Goal: Communication & Community: Answer question/provide support

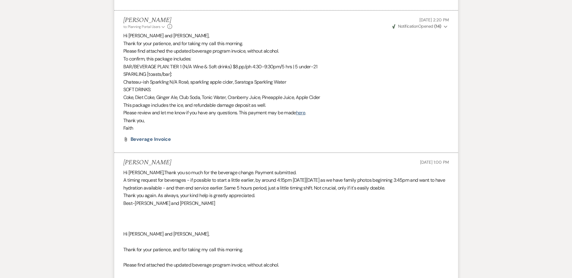
scroll to position [380, 0]
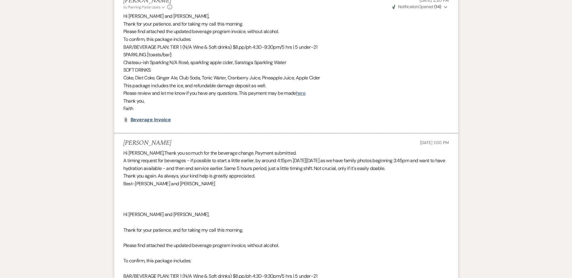
click at [135, 117] on span "Beverage Invoice" at bounding box center [150, 120] width 41 height 6
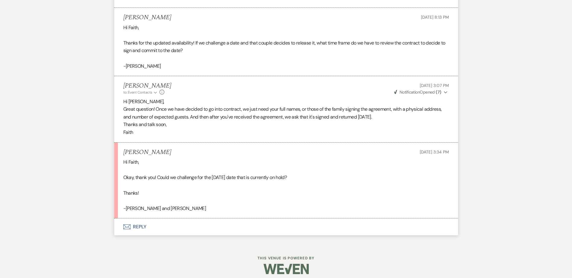
scroll to position [1663, 0]
drag, startPoint x: 362, startPoint y: 217, endPoint x: 260, endPoint y: 217, distance: 102.7
click at [260, 217] on li "[PERSON_NAME] [DATE] 3:34 PM Hi [PERSON_NAME], Okay, thank you! Could we challe…" at bounding box center [285, 180] width 343 height 76
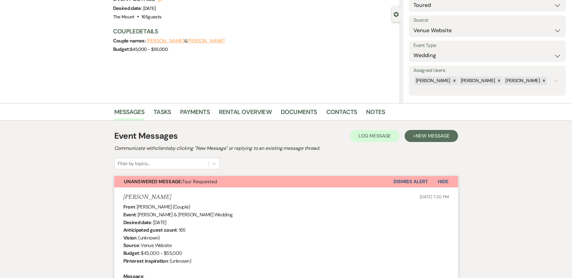
scroll to position [0, 0]
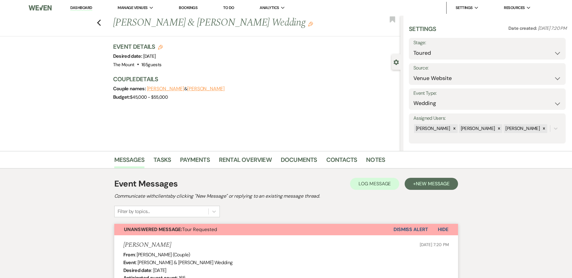
drag, startPoint x: 68, startPoint y: 6, endPoint x: 75, endPoint y: 8, distance: 7.7
click at [47, 40] on div "Previous [PERSON_NAME] & [PERSON_NAME] Wedding Edit Bookmark Gear Settings Sett…" at bounding box center [200, 84] width 400 height 136
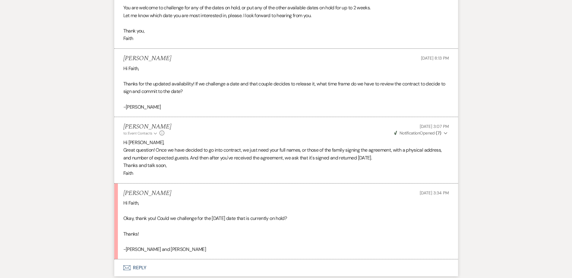
scroll to position [1667, 0]
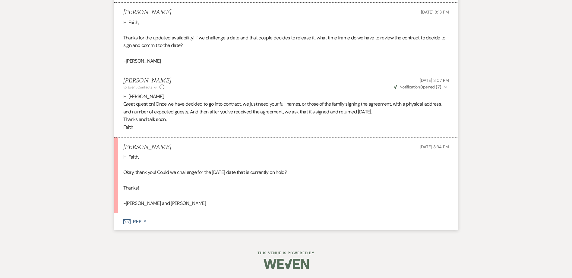
click at [135, 224] on button "Envelope Reply" at bounding box center [285, 222] width 343 height 17
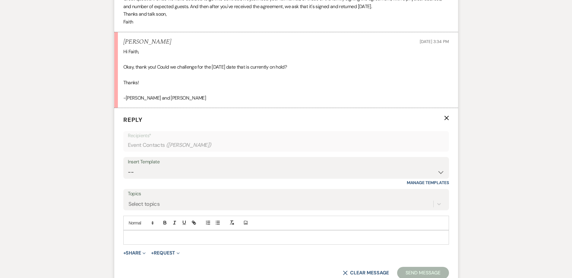
scroll to position [1788, 0]
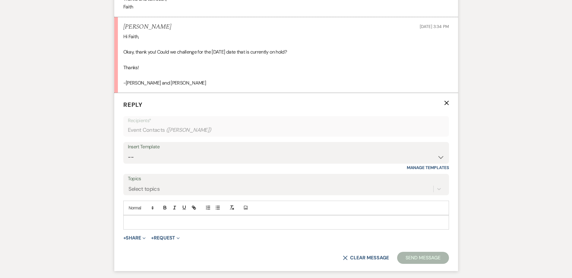
click at [152, 229] on div at bounding box center [286, 223] width 325 height 14
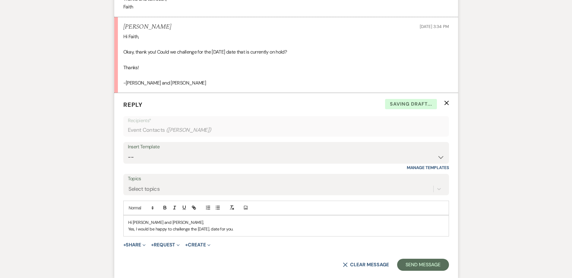
click at [278, 230] on p "Yes, I would be happy to challenge the [DATE], date for you." at bounding box center [286, 229] width 316 height 7
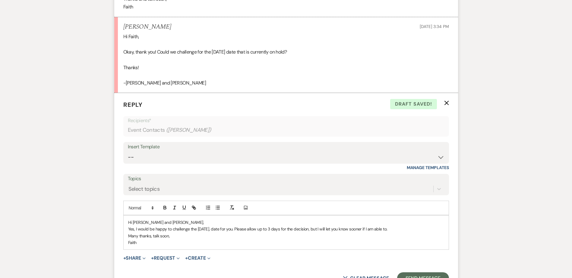
drag, startPoint x: 372, startPoint y: 230, endPoint x: 438, endPoint y: 228, distance: 65.7
click at [438, 228] on p "Yes, I would be happy to challenge the [DATE], date for you. Please allow up to…" at bounding box center [286, 229] width 316 height 7
click at [259, 229] on p "Yes, I would be happy to challenge the [DATE], date for you. Please allow up to…" at bounding box center [286, 229] width 316 height 7
click at [410, 223] on p "Hi [PERSON_NAME] and [PERSON_NAME]," at bounding box center [286, 222] width 316 height 7
click at [410, 226] on p "Yes, I would be happy to challenge the [DATE], date for you! Please allow up to…" at bounding box center [286, 229] width 316 height 7
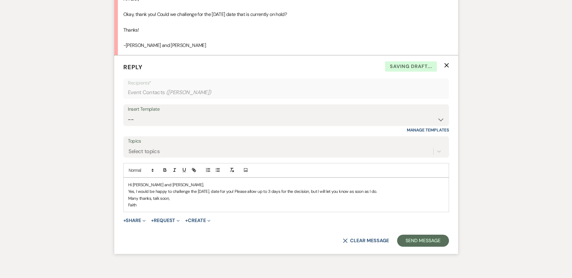
scroll to position [1848, 0]
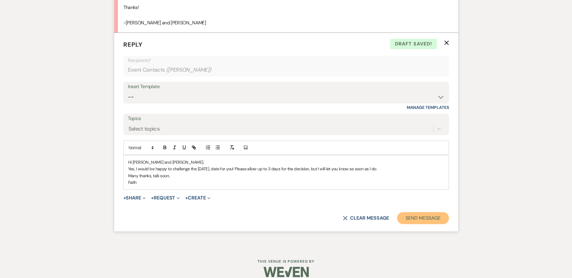
click at [435, 220] on button "Send Message" at bounding box center [423, 218] width 52 height 12
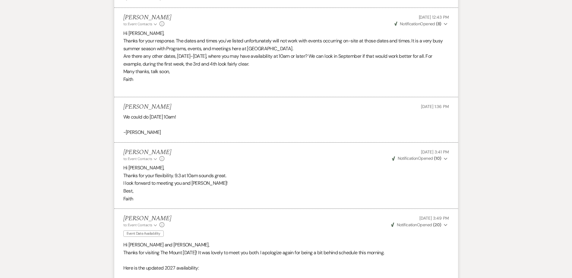
scroll to position [1726, 0]
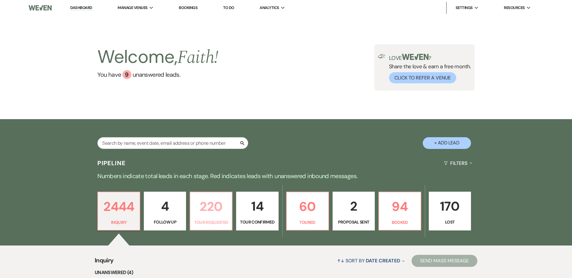
click at [208, 204] on p "220" at bounding box center [211, 207] width 34 height 20
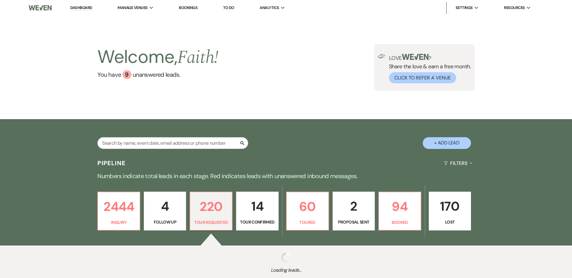
select select "2"
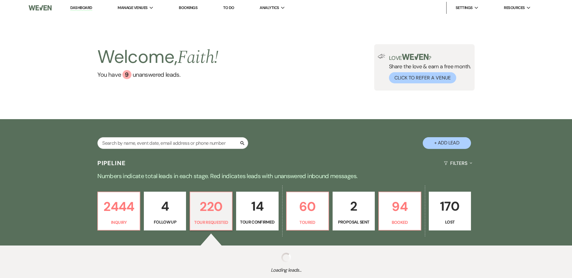
select select "2"
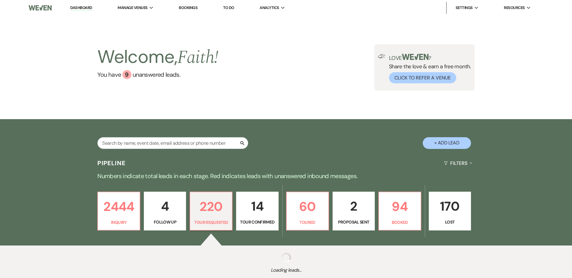
select select "2"
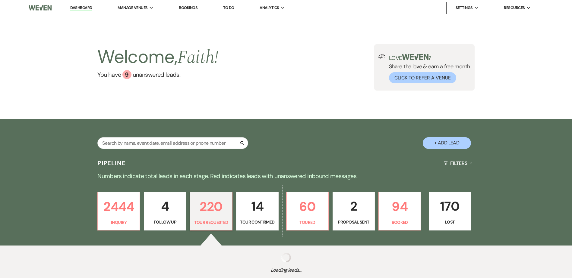
select select "2"
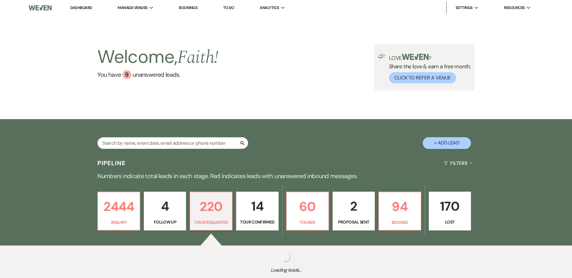
select select "2"
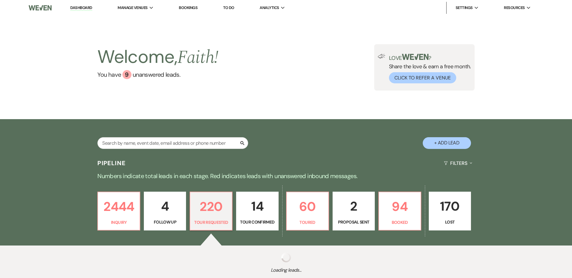
select select "2"
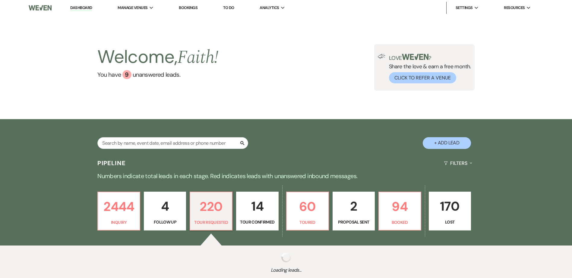
select select "2"
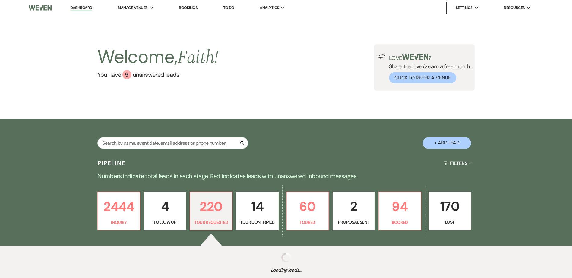
select select "2"
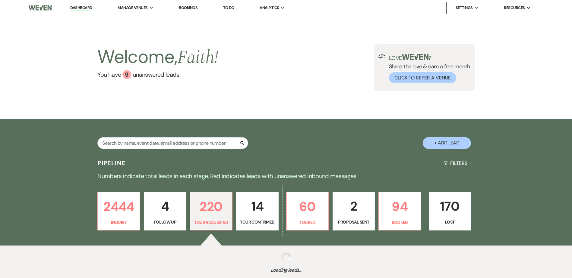
select select "2"
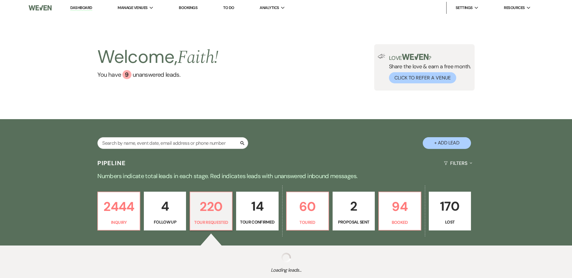
select select "2"
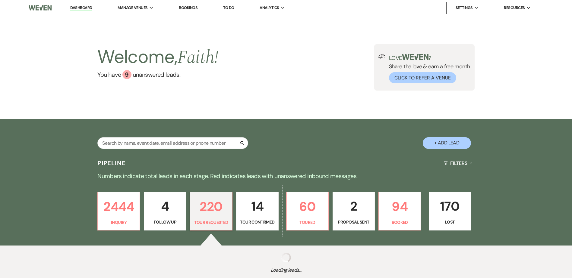
select select "2"
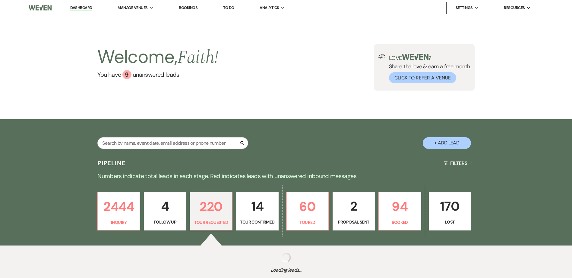
select select "2"
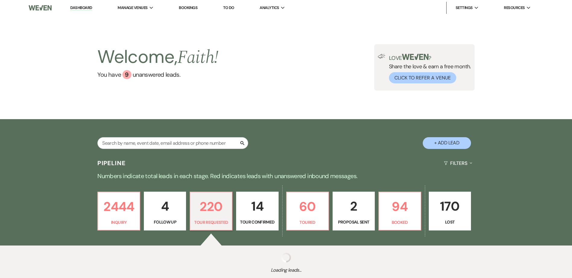
select select "2"
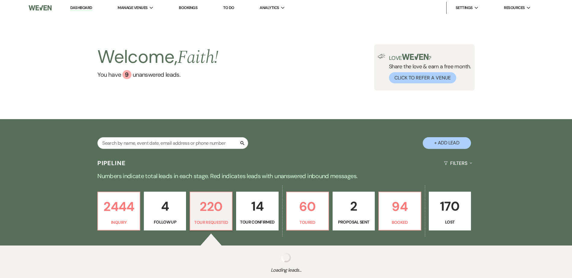
select select "2"
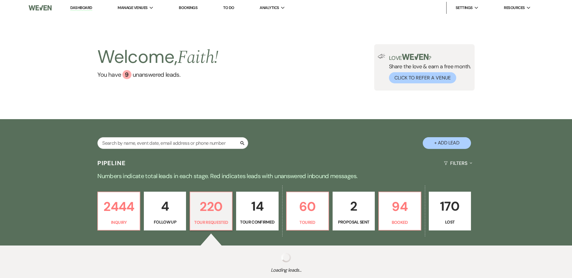
select select "2"
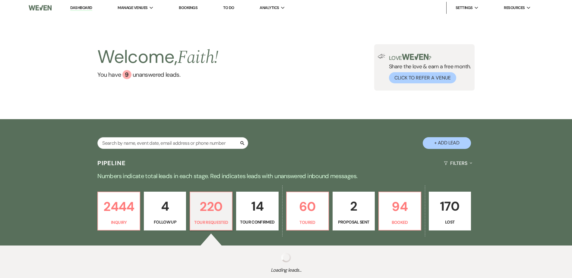
select select "2"
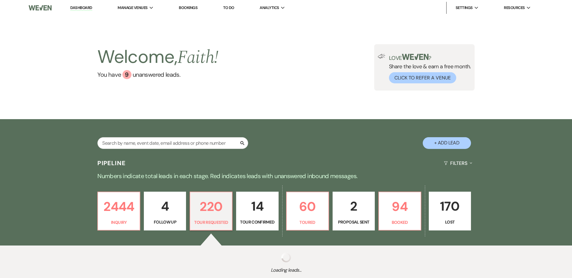
select select "2"
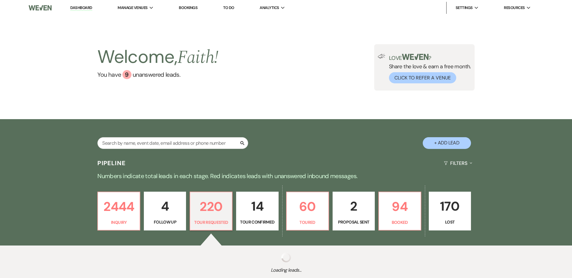
select select "2"
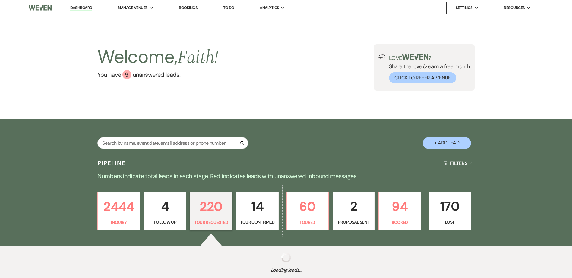
select select "2"
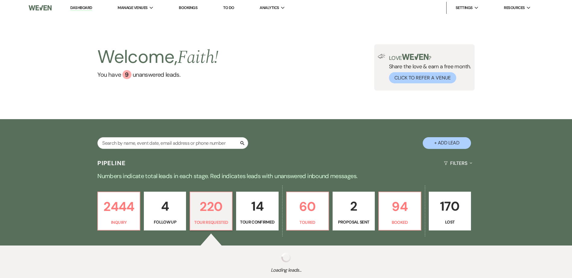
select select "2"
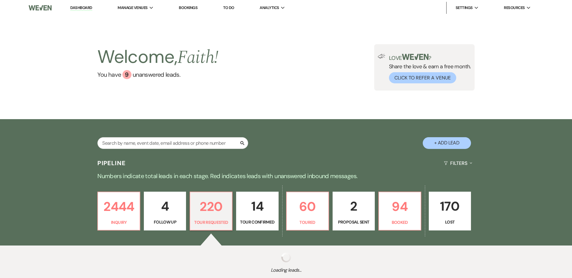
select select "2"
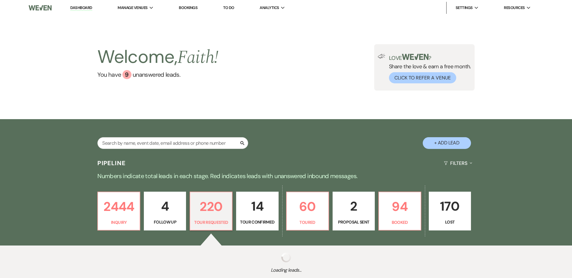
select select "2"
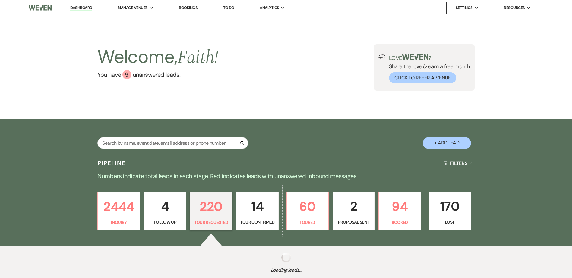
select select "2"
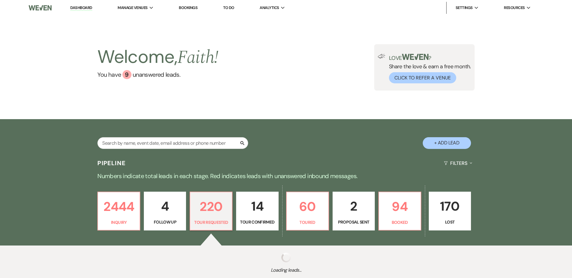
select select "2"
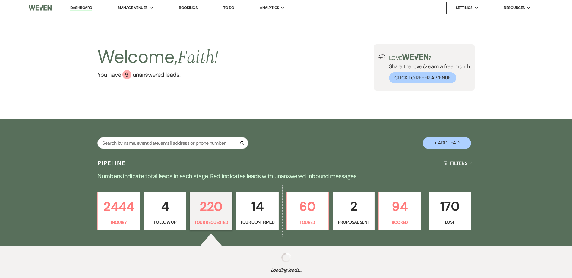
select select "2"
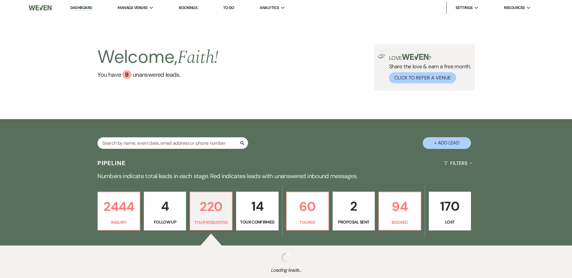
select select "2"
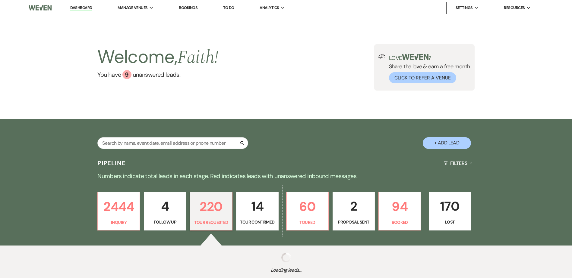
select select "2"
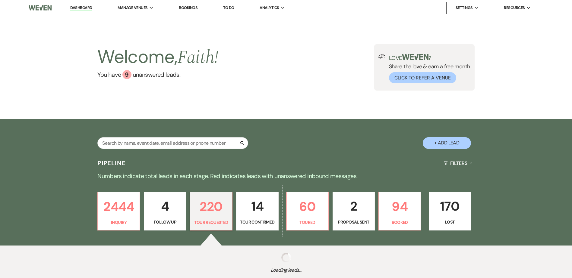
select select "2"
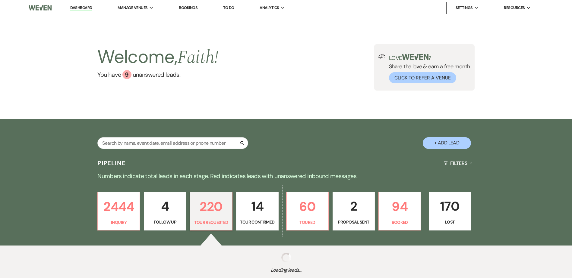
select select "2"
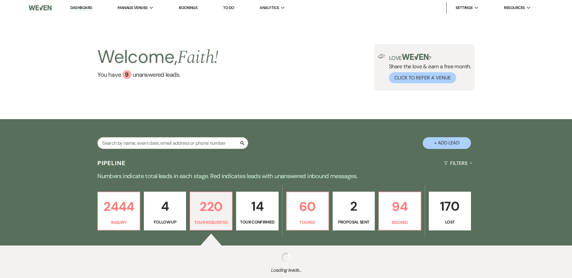
select select "2"
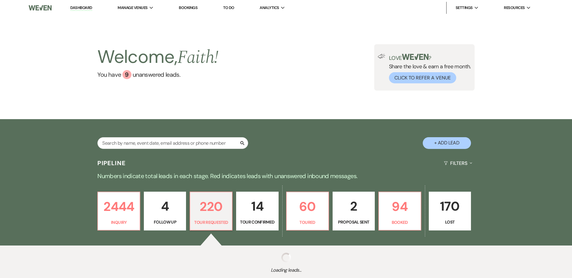
select select "2"
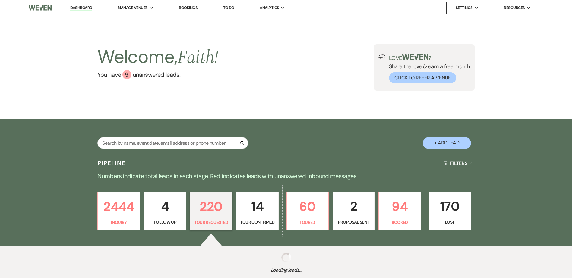
select select "2"
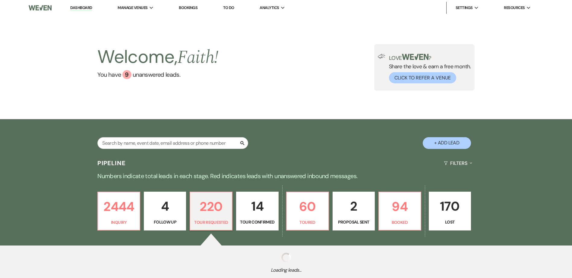
select select "2"
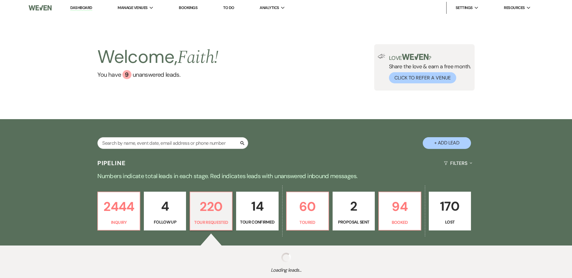
select select "2"
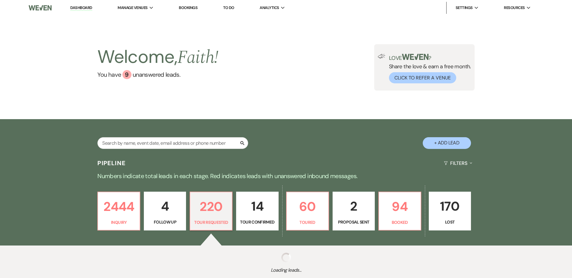
select select "2"
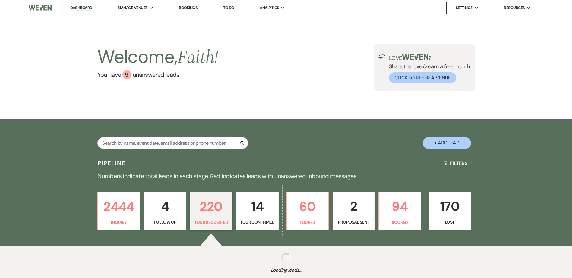
select select "2"
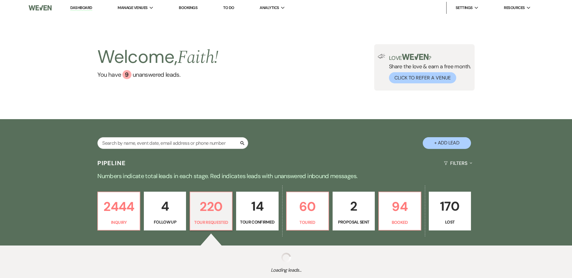
select select "2"
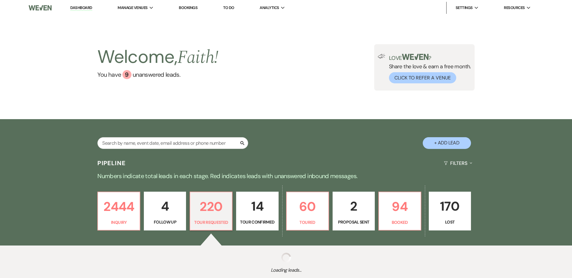
select select "2"
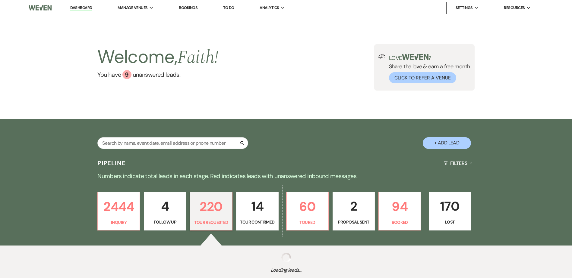
select select "2"
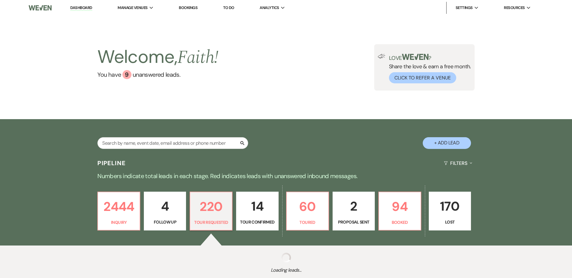
select select "2"
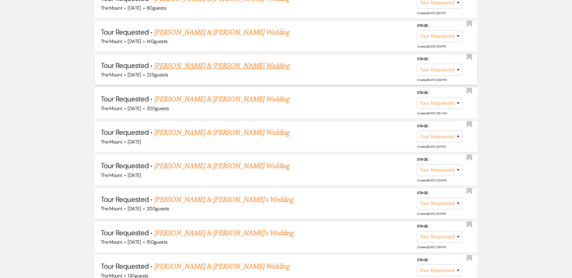
scroll to position [2543, 0]
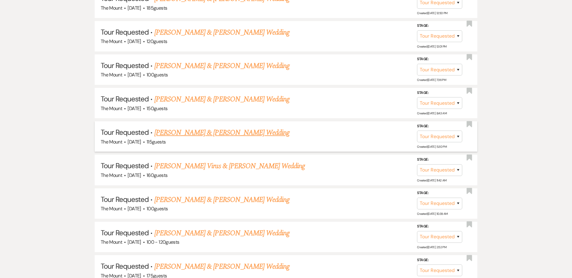
click at [221, 135] on link "Jonathan & Perez's Wedding" at bounding box center [221, 132] width 135 height 11
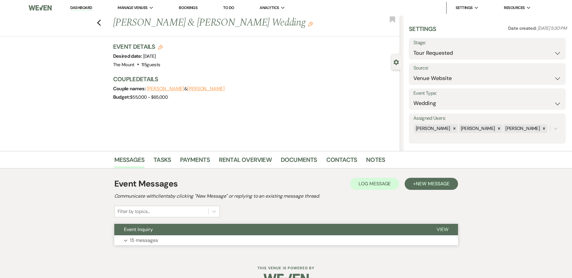
click at [171, 232] on button "Event Inquiry" at bounding box center [270, 229] width 312 height 11
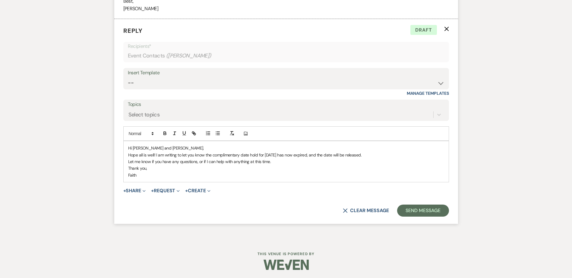
scroll to position [2237, 0]
click at [401, 155] on p "Hope all is well! I am writing to let you know the complimentary date hold for …" at bounding box center [286, 154] width 316 height 7
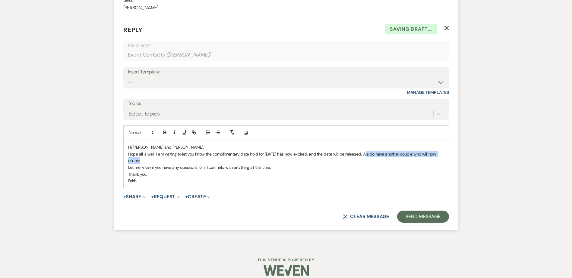
drag, startPoint x: 361, startPoint y: 154, endPoint x: 374, endPoint y: 160, distance: 13.7
click at [373, 160] on p "Hope all is well! I am writing to let you know the complimentary date hold for …" at bounding box center [286, 158] width 316 height 14
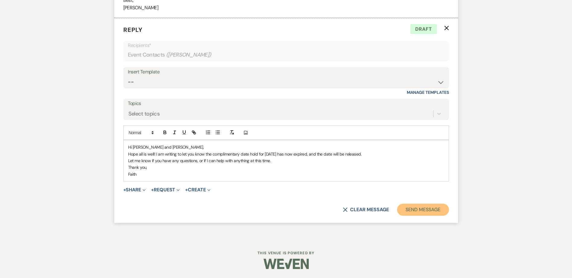
click at [430, 205] on button "Send Message" at bounding box center [423, 210] width 52 height 12
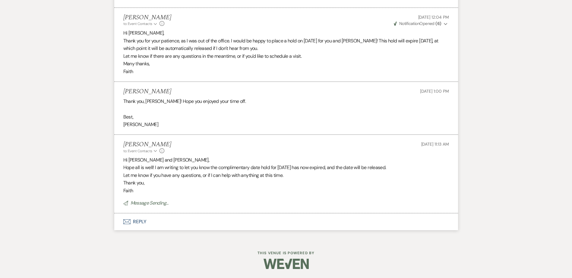
scroll to position [2107, 0]
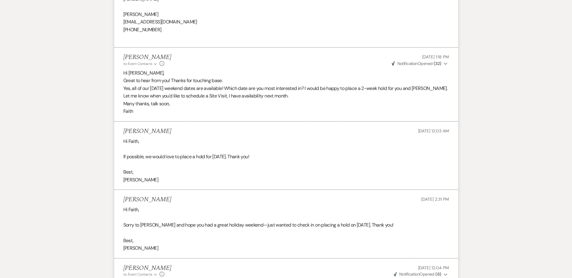
scroll to position [1866, 0]
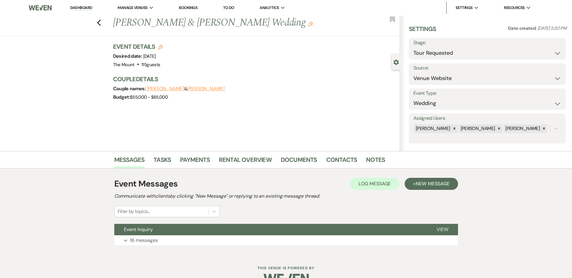
click at [175, 243] on button "Expand 16 messages" at bounding box center [285, 241] width 343 height 10
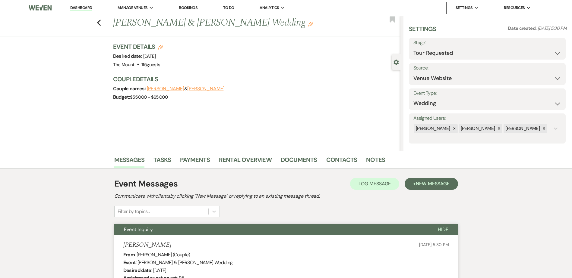
click at [81, 10] on link "Dashboard" at bounding box center [81, 8] width 22 height 6
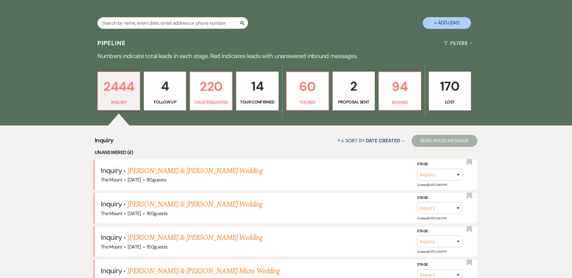
scroll to position [121, 0]
click at [119, 22] on input "text" at bounding box center [172, 23] width 151 height 12
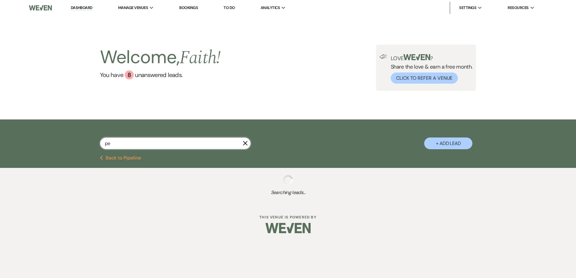
type input "pea"
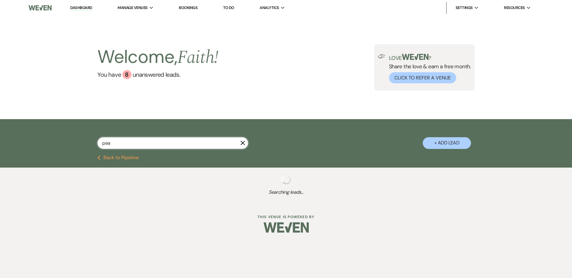
select select "5"
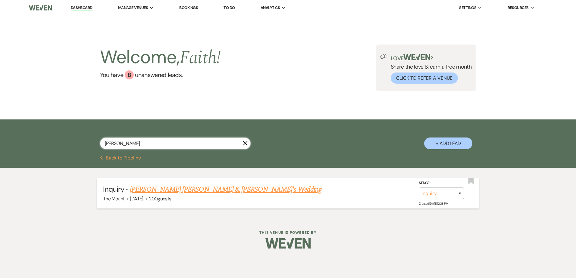
type input "pearce"
click at [180, 189] on link "Pearce Bourassa & Jacob Link's Wedding" at bounding box center [226, 189] width 192 height 11
select select "5"
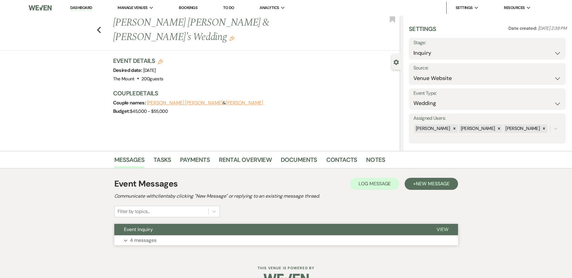
click at [147, 232] on span "Event Inquiry" at bounding box center [138, 230] width 29 height 6
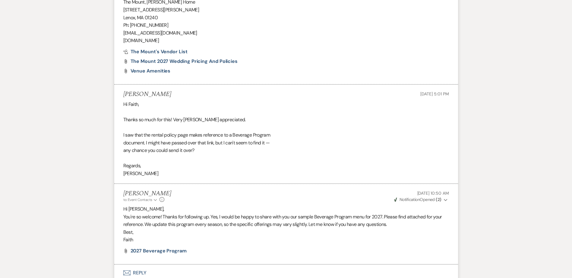
scroll to position [705, 0]
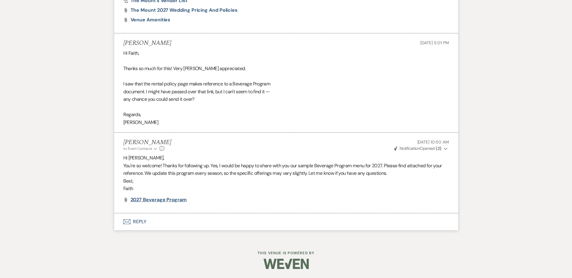
click at [149, 202] on span "2027 Beverage Program" at bounding box center [158, 200] width 56 height 6
